Goal: Information Seeking & Learning: Learn about a topic

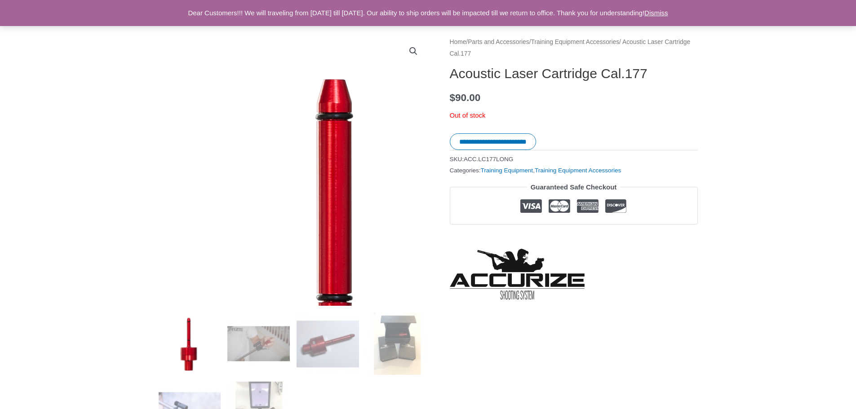
scroll to position [180, 0]
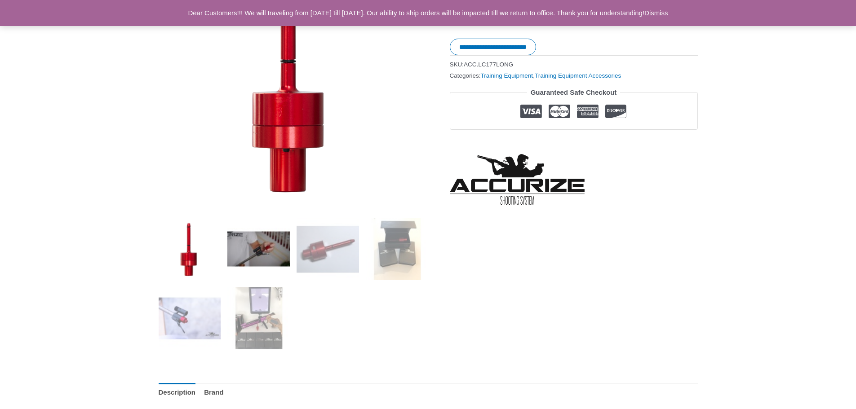
click at [267, 258] on img at bounding box center [258, 249] width 62 height 62
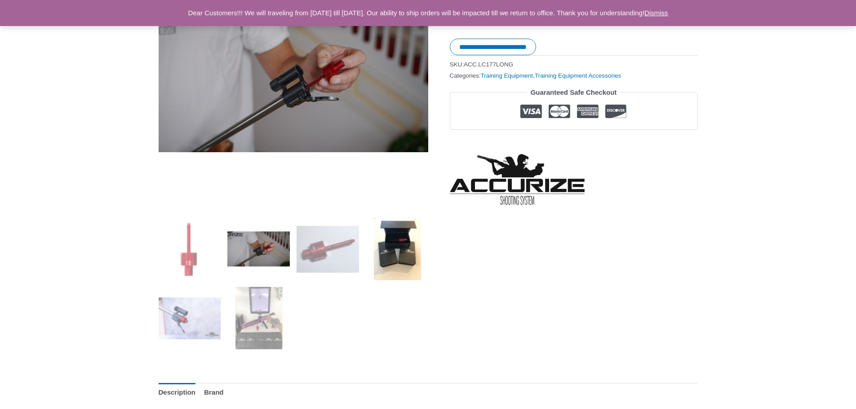
click at [381, 246] on img at bounding box center [397, 249] width 62 height 62
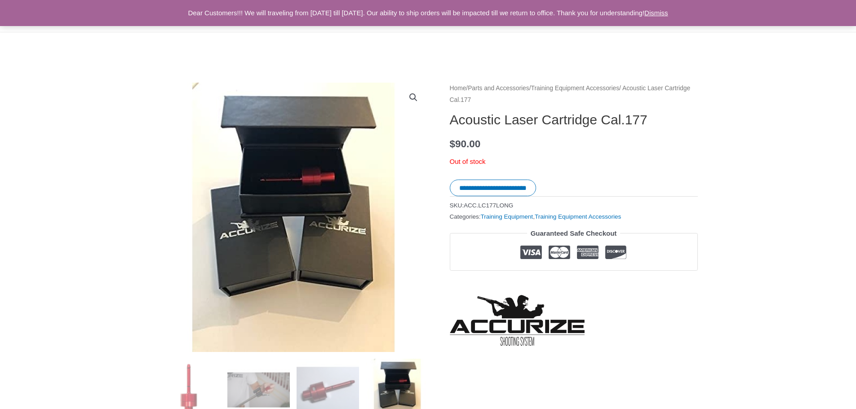
scroll to position [0, 0]
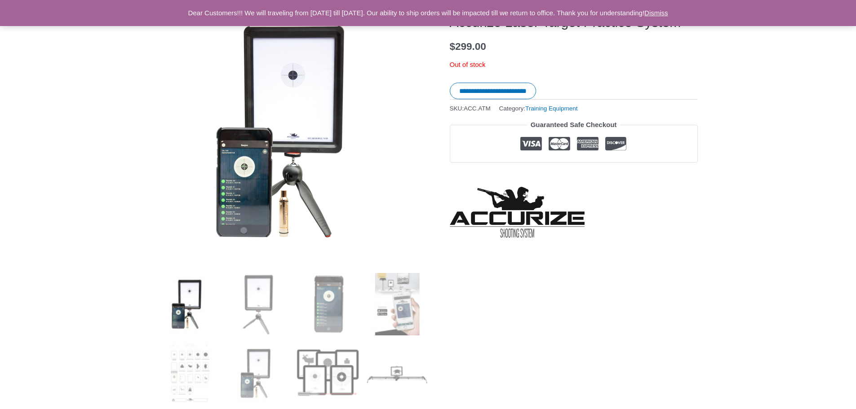
scroll to position [135, 0]
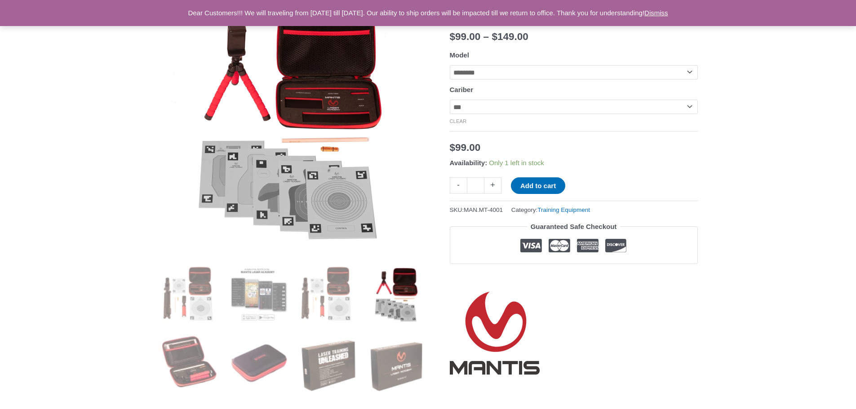
scroll to position [135, 0]
click at [268, 284] on img at bounding box center [258, 294] width 62 height 62
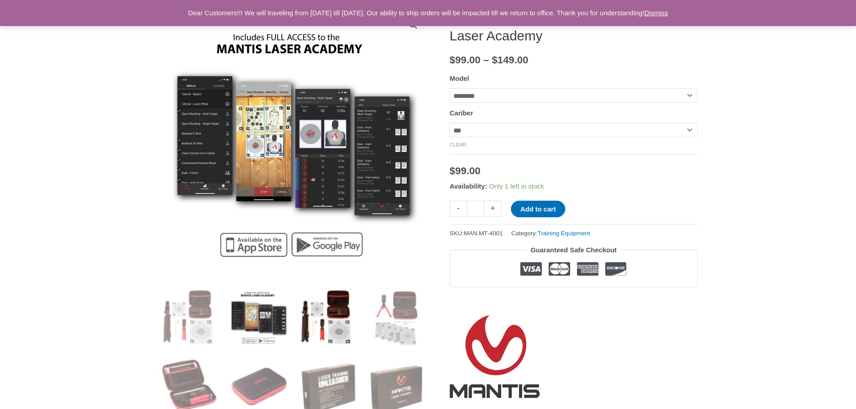
scroll to position [45, 0]
